Goal: Find contact information: Find contact information

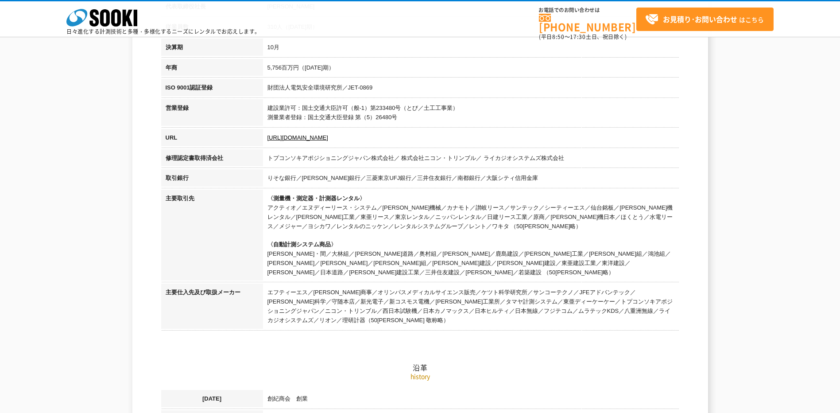
scroll to position [266, 0]
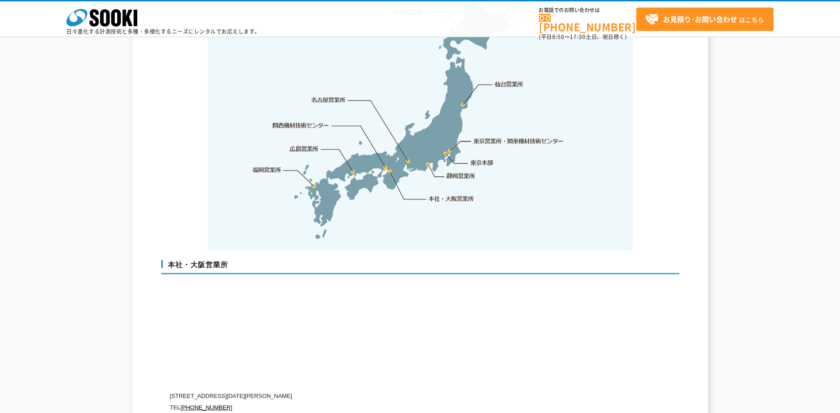
scroll to position [1905, 0]
click at [454, 195] on link "本社・大阪営業所" at bounding box center [451, 199] width 47 height 9
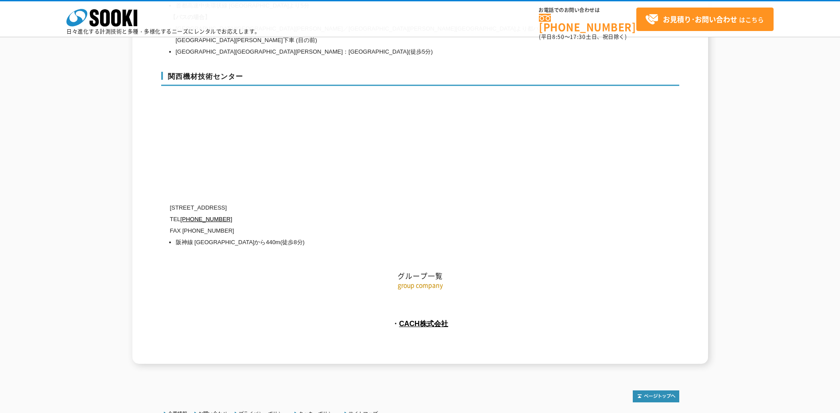
scroll to position [3971, 0]
click at [428, 317] on link "CACH株式会社" at bounding box center [423, 321] width 49 height 8
